Goal: Navigation & Orientation: Find specific page/section

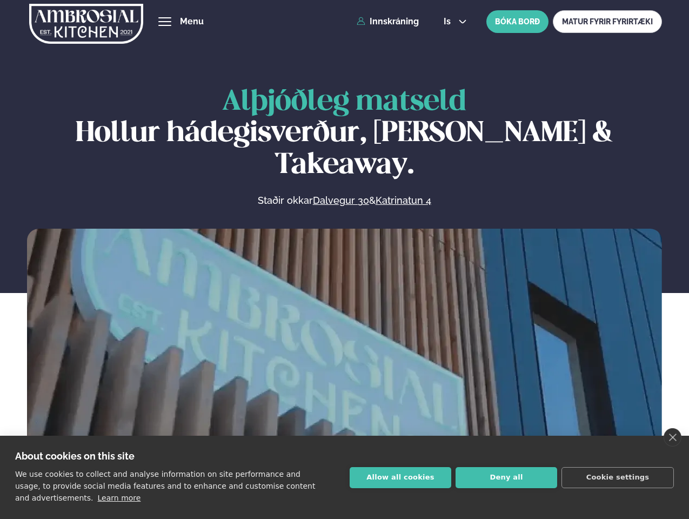
click at [672, 437] on link "close" at bounding box center [673, 437] width 18 height 18
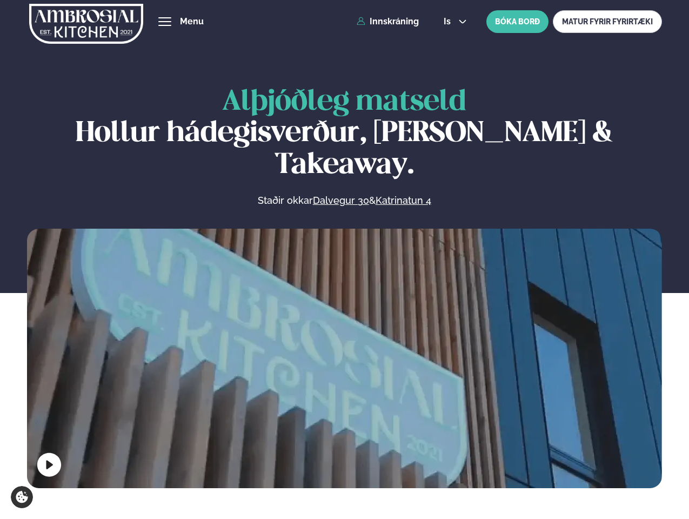
click at [165, 22] on span "hamburger" at bounding box center [165, 22] width 10 height 10
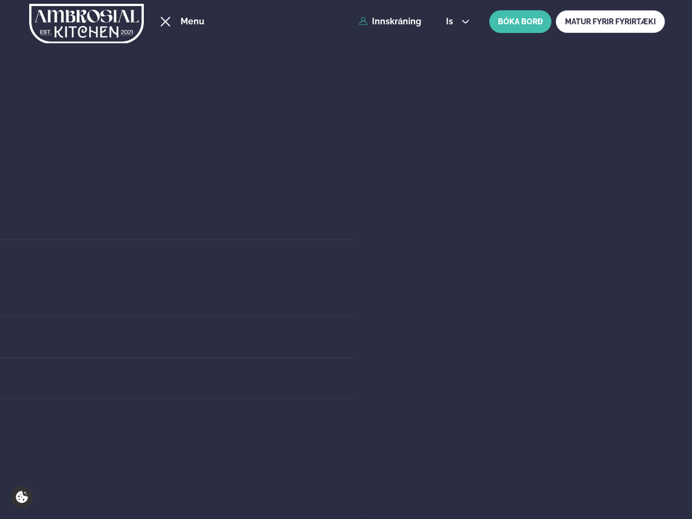
click at [454, 22] on span "is" at bounding box center [451, 21] width 10 height 9
click at [344, 356] on div "Um okkur" at bounding box center [18, 337] width 670 height 41
